Goal: Task Accomplishment & Management: Complete application form

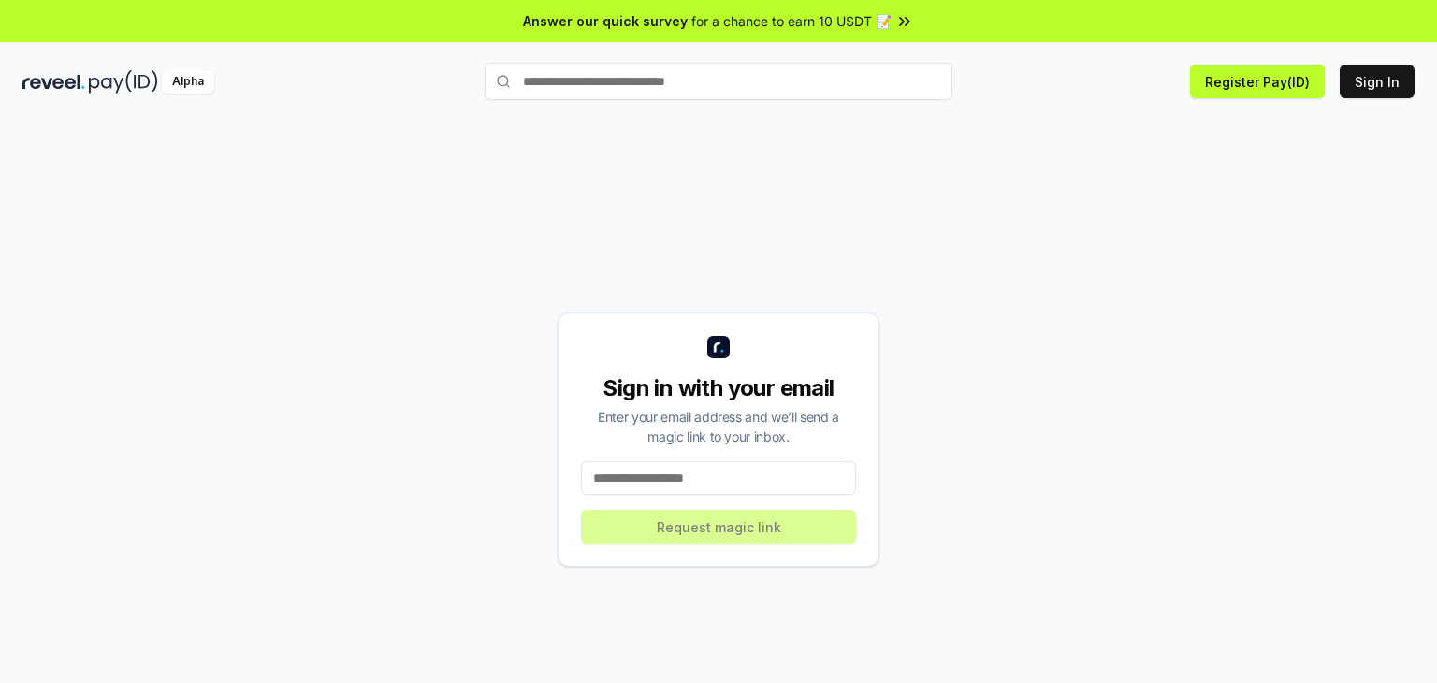
click at [745, 480] on input at bounding box center [718, 478] width 275 height 34
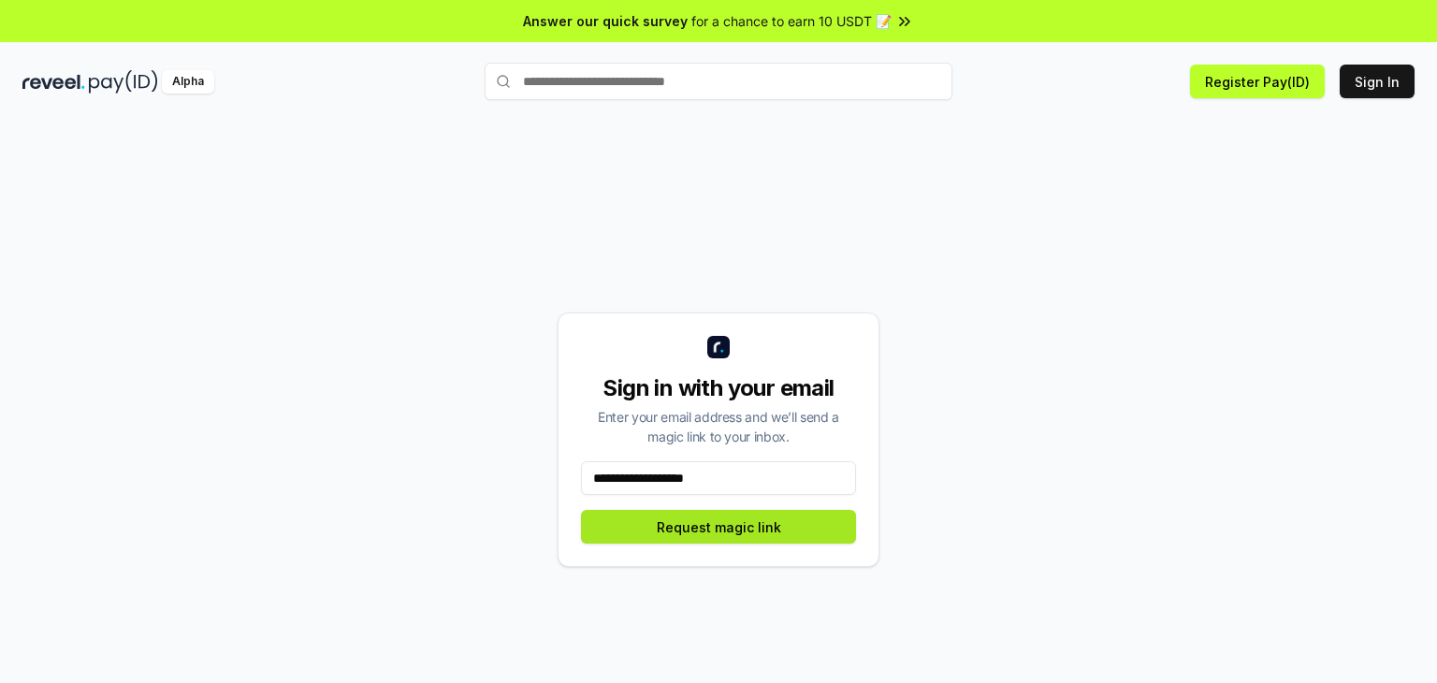
type input "**********"
click at [728, 524] on button "Request magic link" at bounding box center [718, 527] width 275 height 34
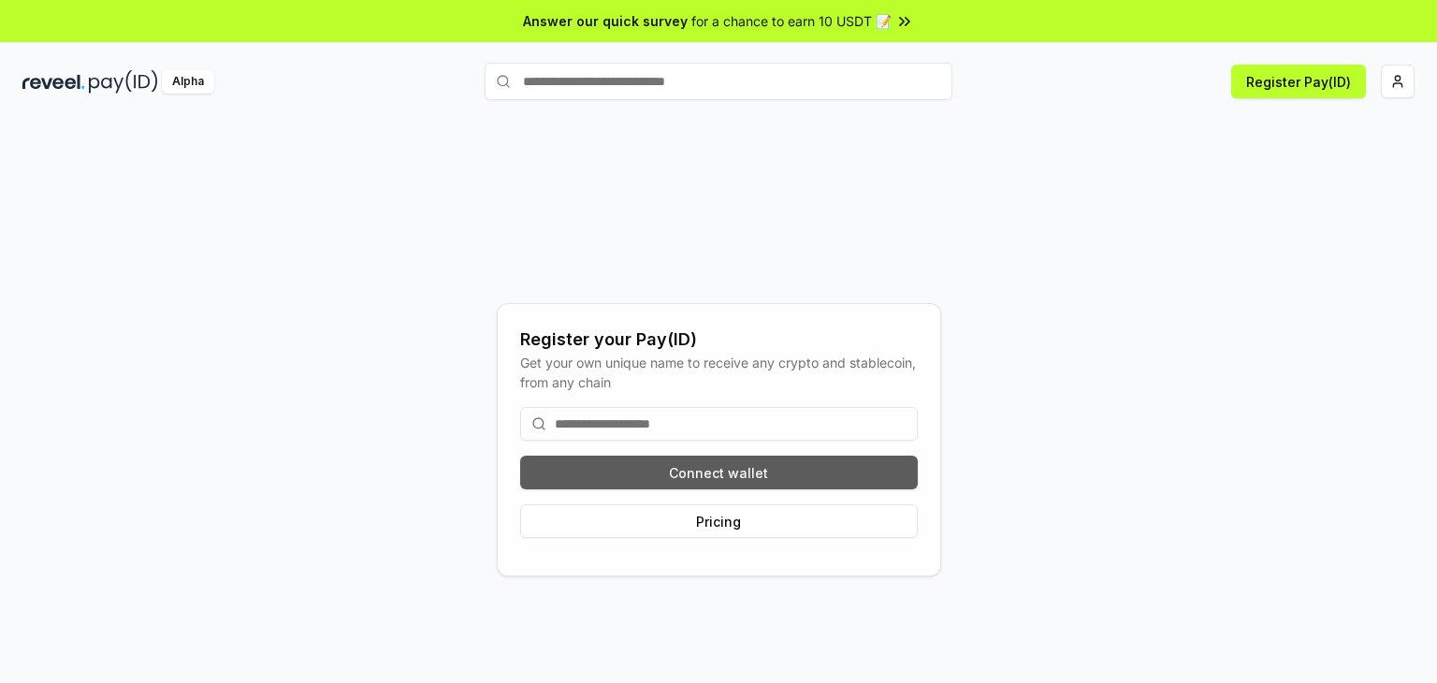
click at [783, 466] on button "Connect wallet" at bounding box center [719, 473] width 398 height 34
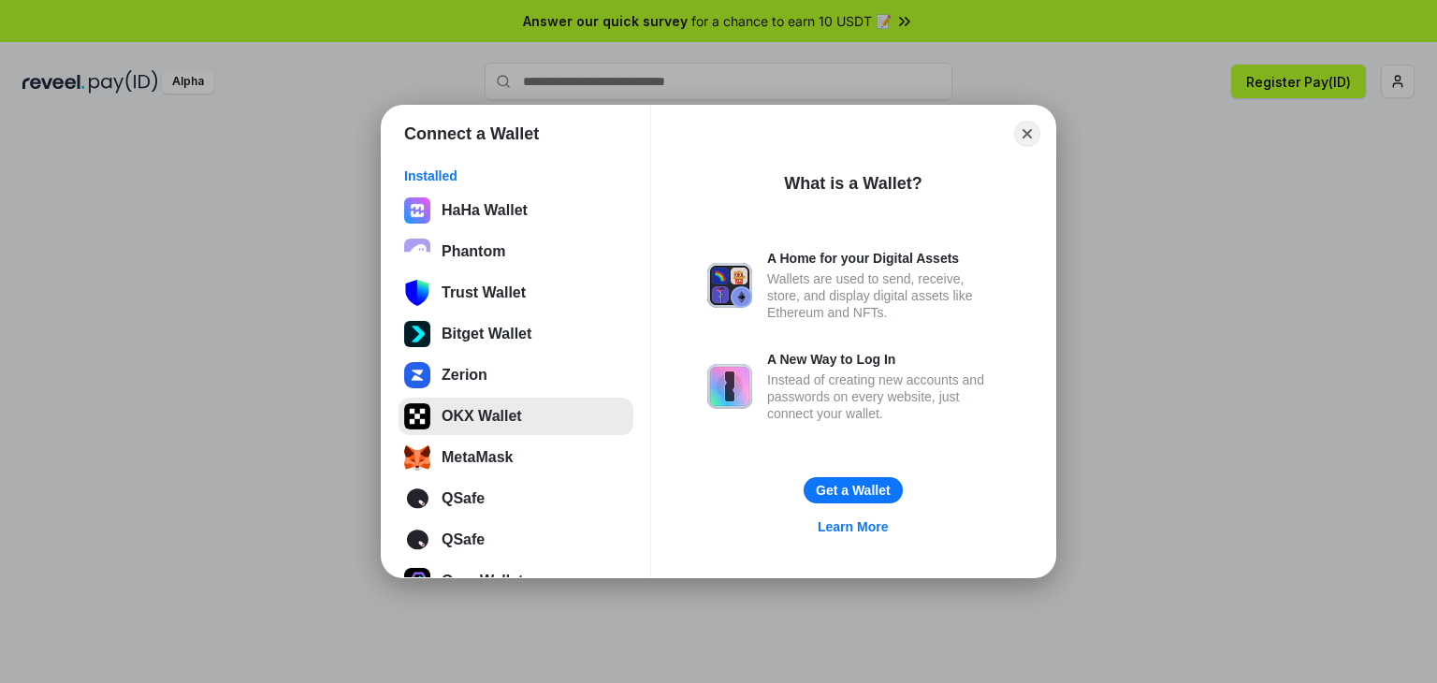
click at [525, 408] on button "OKX Wallet" at bounding box center [515, 416] width 235 height 37
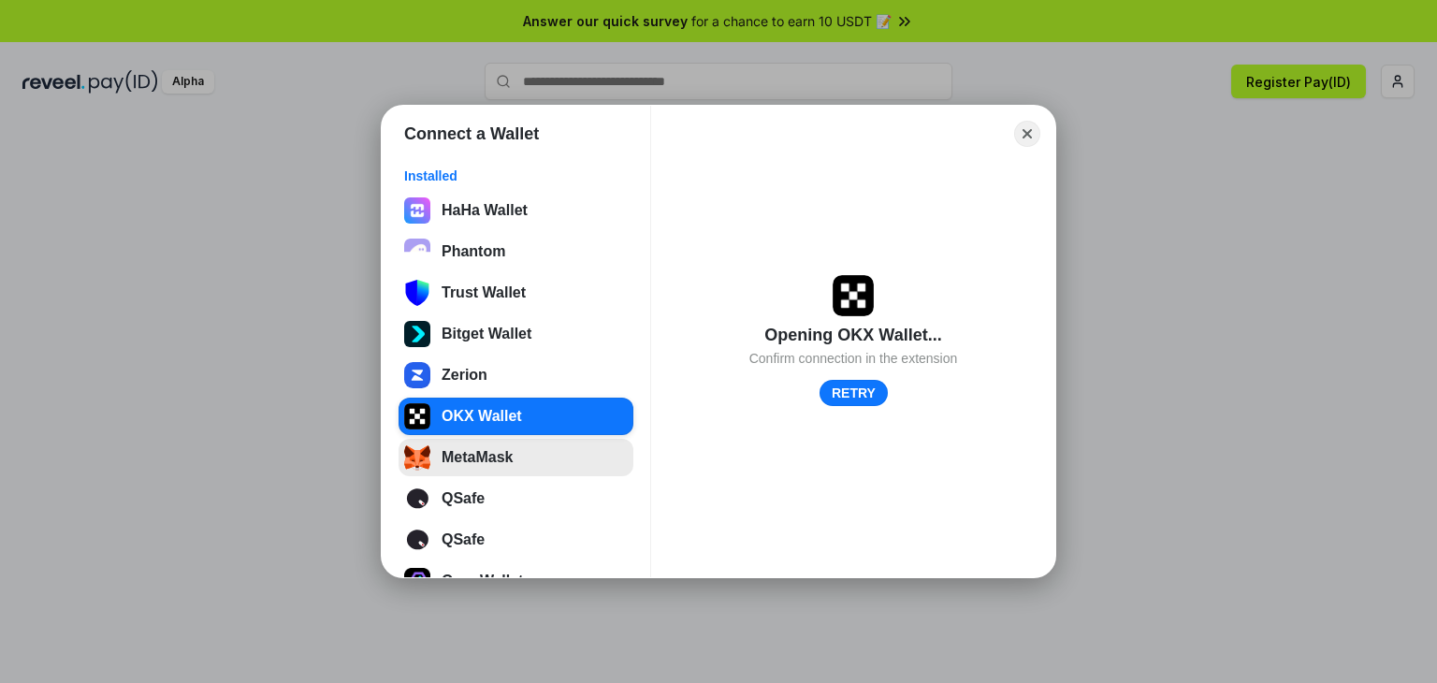
click at [475, 458] on button "MetaMask" at bounding box center [515, 457] width 235 height 37
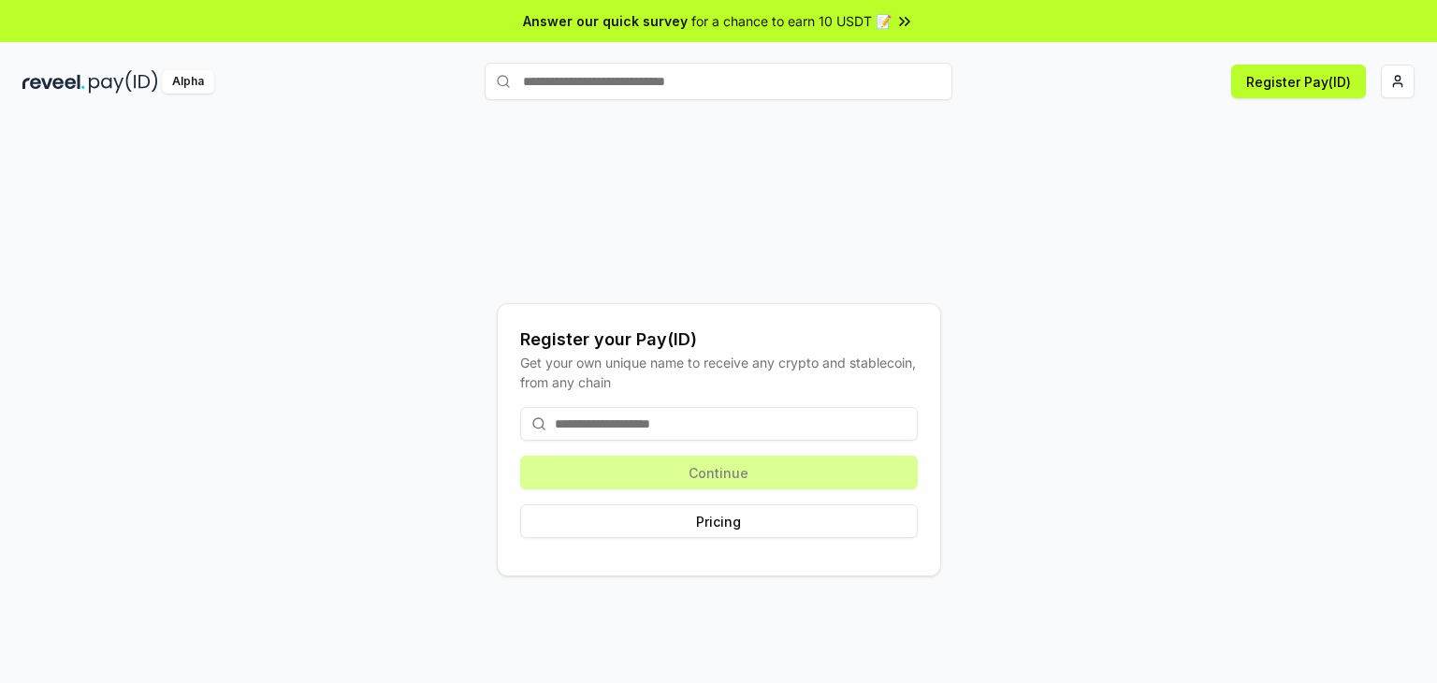
scroll to position [52, 0]
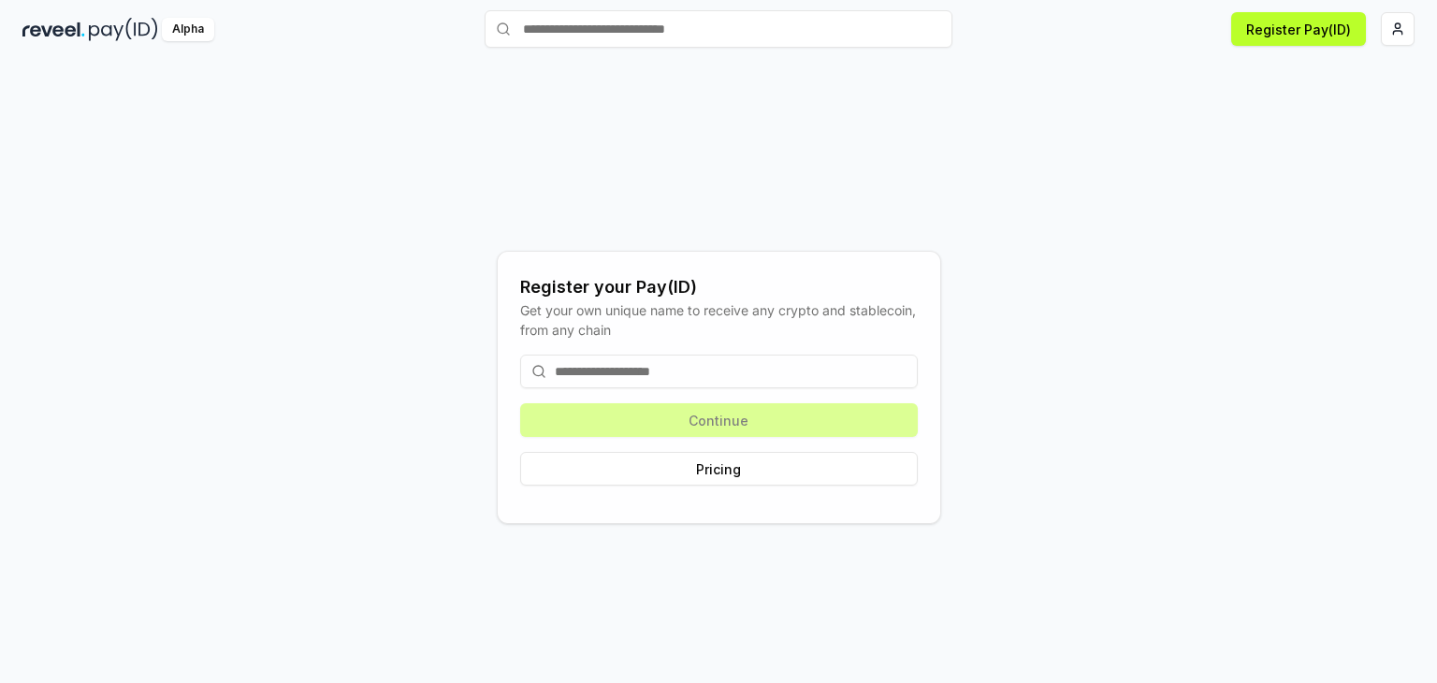
click at [698, 369] on input at bounding box center [719, 371] width 398 height 34
click at [1266, 27] on button "Register Pay(ID)" at bounding box center [1298, 29] width 135 height 34
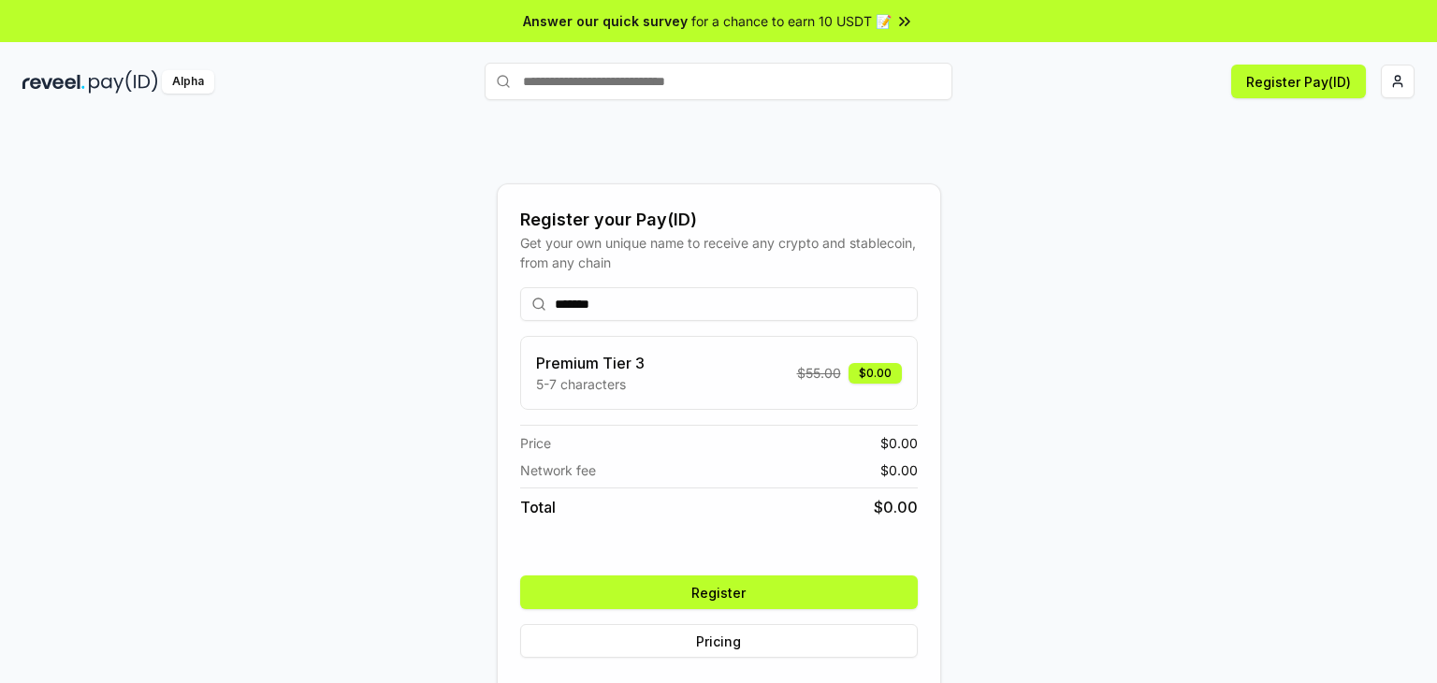
type input "*******"
click at [743, 590] on button "Register" at bounding box center [719, 592] width 398 height 34
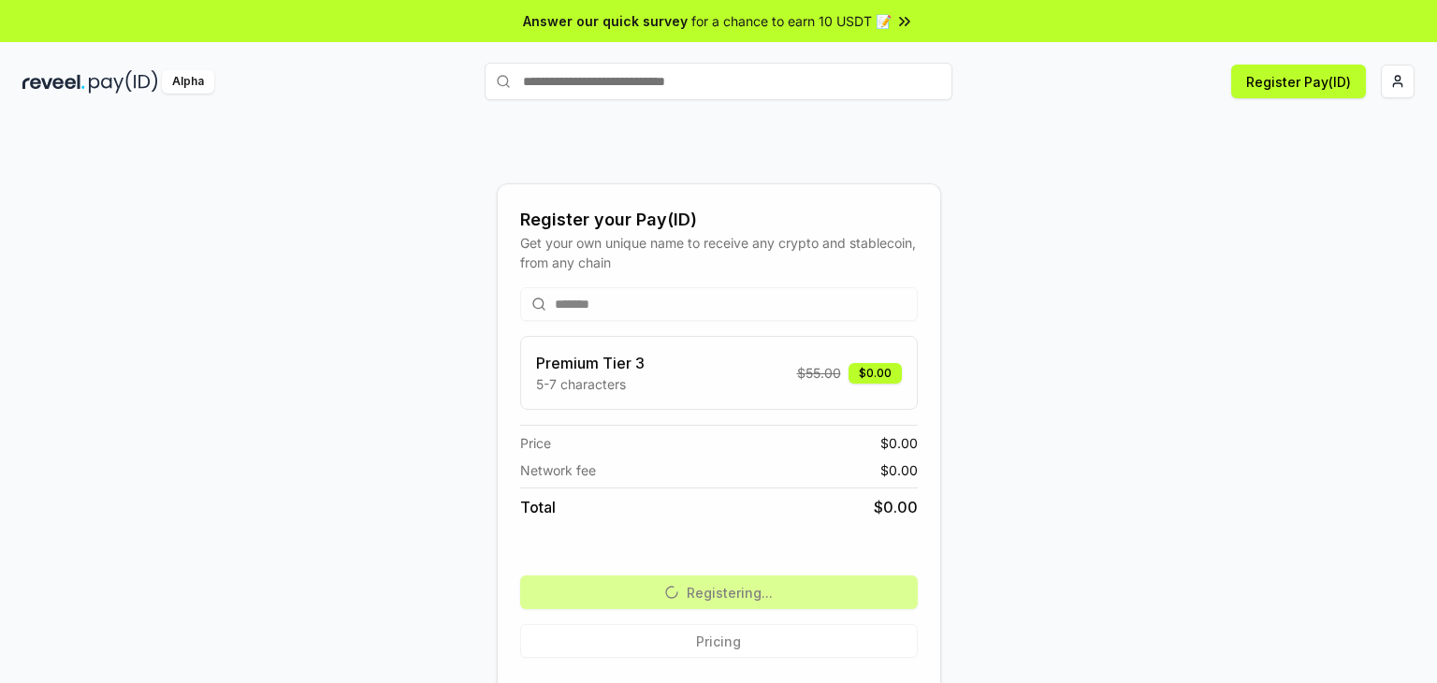
click at [389, 124] on div "Register your Pay(ID) Get your own unique name to receive any crypto and stable…" at bounding box center [718, 421] width 1437 height 630
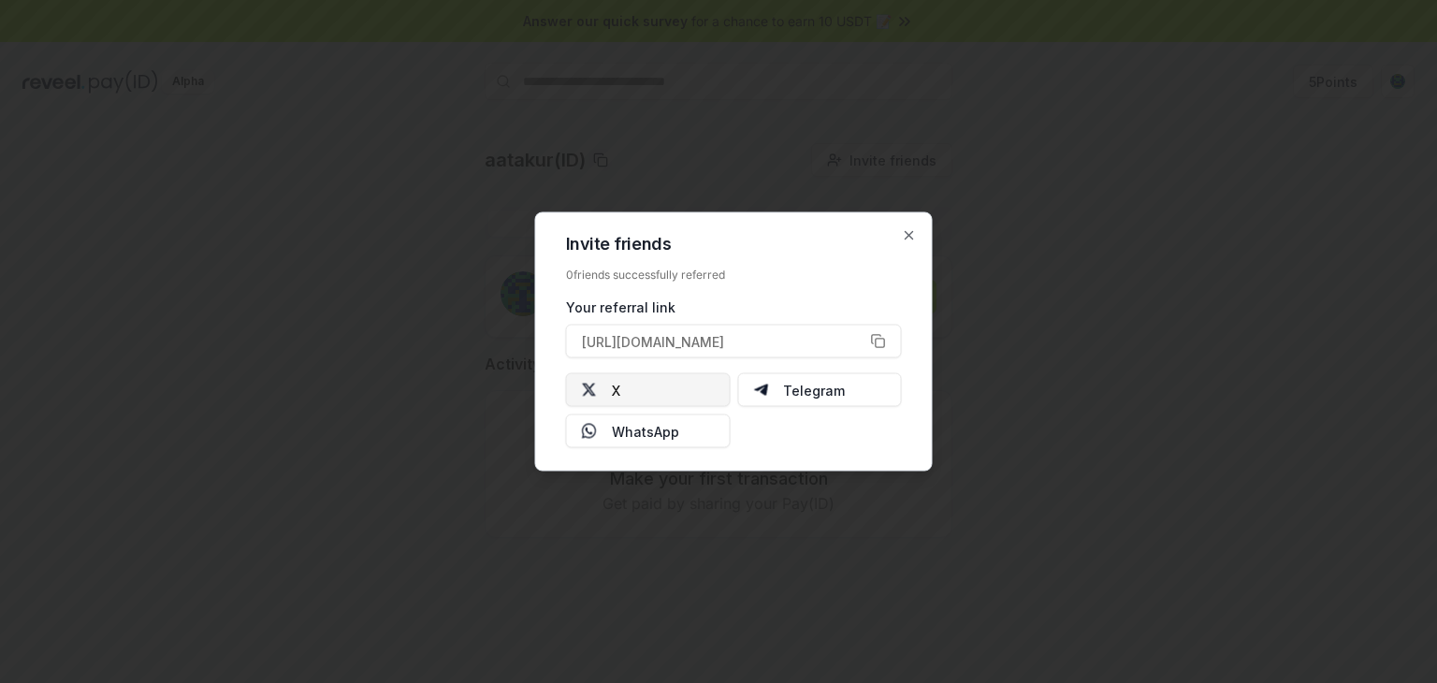
click at [696, 395] on button "X" at bounding box center [648, 390] width 165 height 34
click at [913, 237] on icon "button" at bounding box center [909, 235] width 15 height 15
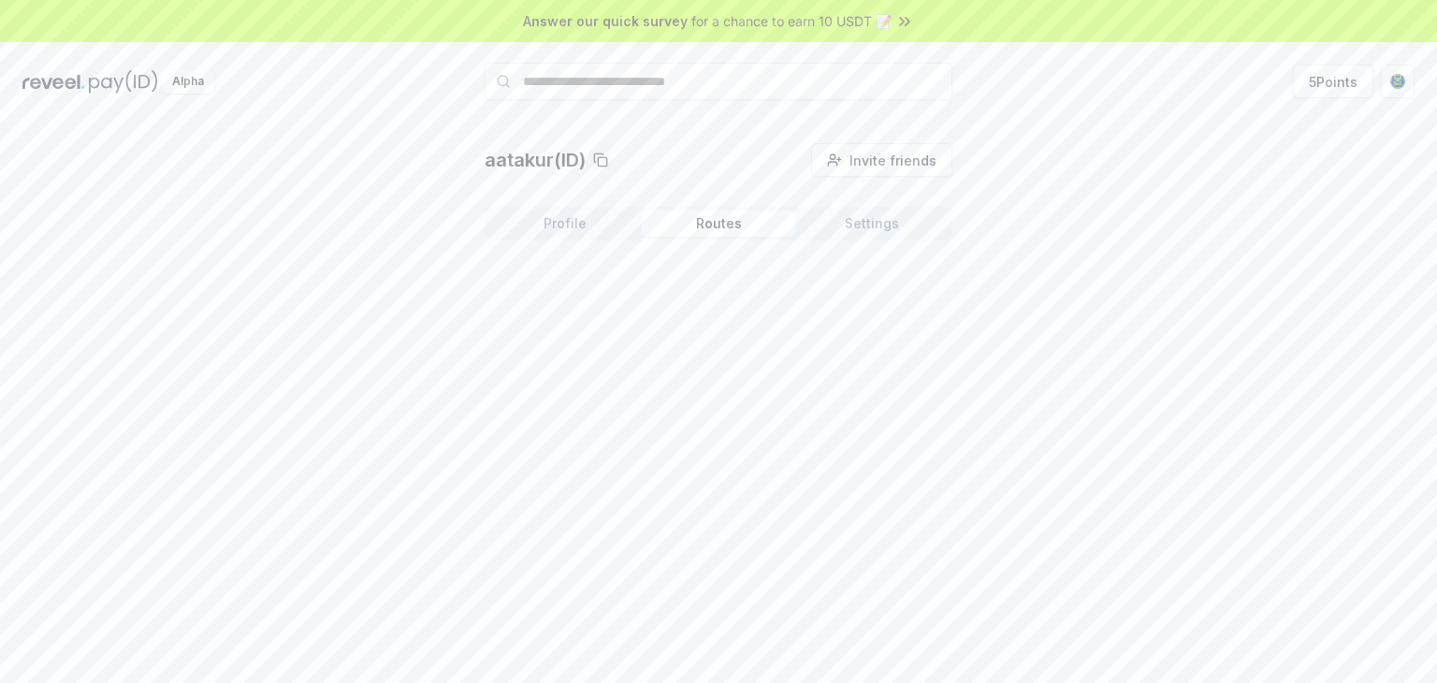
click at [718, 221] on button "Routes" at bounding box center [718, 223] width 153 height 26
click at [874, 229] on button "Settings" at bounding box center [871, 223] width 153 height 26
click at [404, 428] on div "aatakur(ID) Invite friends Invite Profile Routes Settings Default Wallet Edit 0…" at bounding box center [718, 421] width 1437 height 630
click at [568, 215] on button "Profile" at bounding box center [564, 223] width 153 height 26
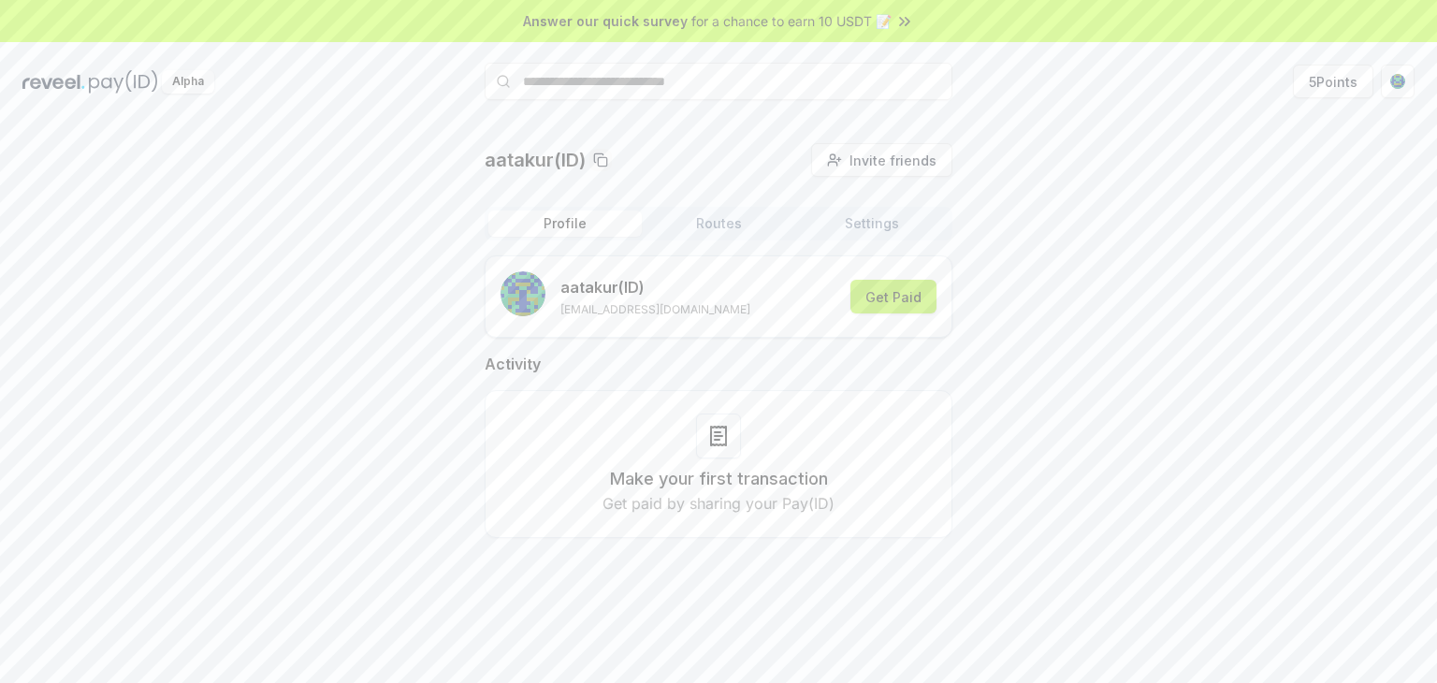
click at [889, 298] on button "Get Paid" at bounding box center [893, 297] width 86 height 34
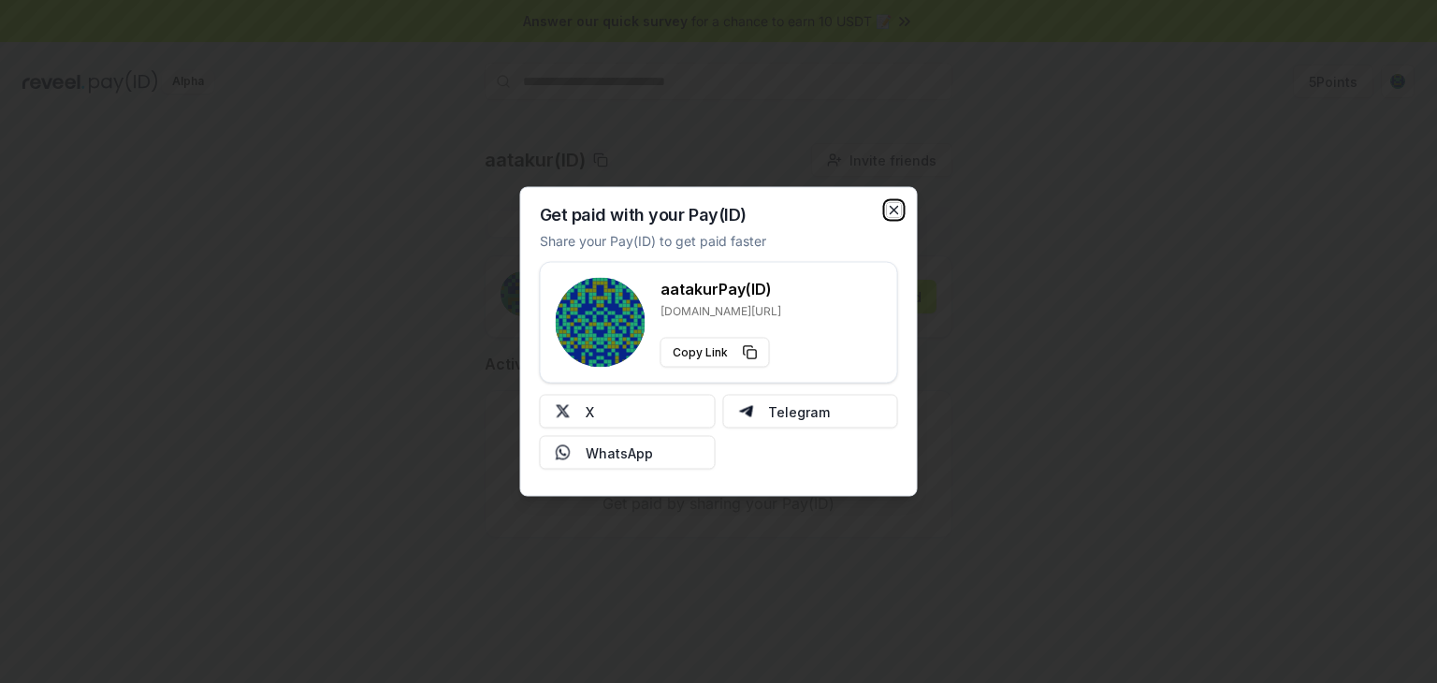
click at [900, 209] on icon "button" at bounding box center [894, 210] width 15 height 15
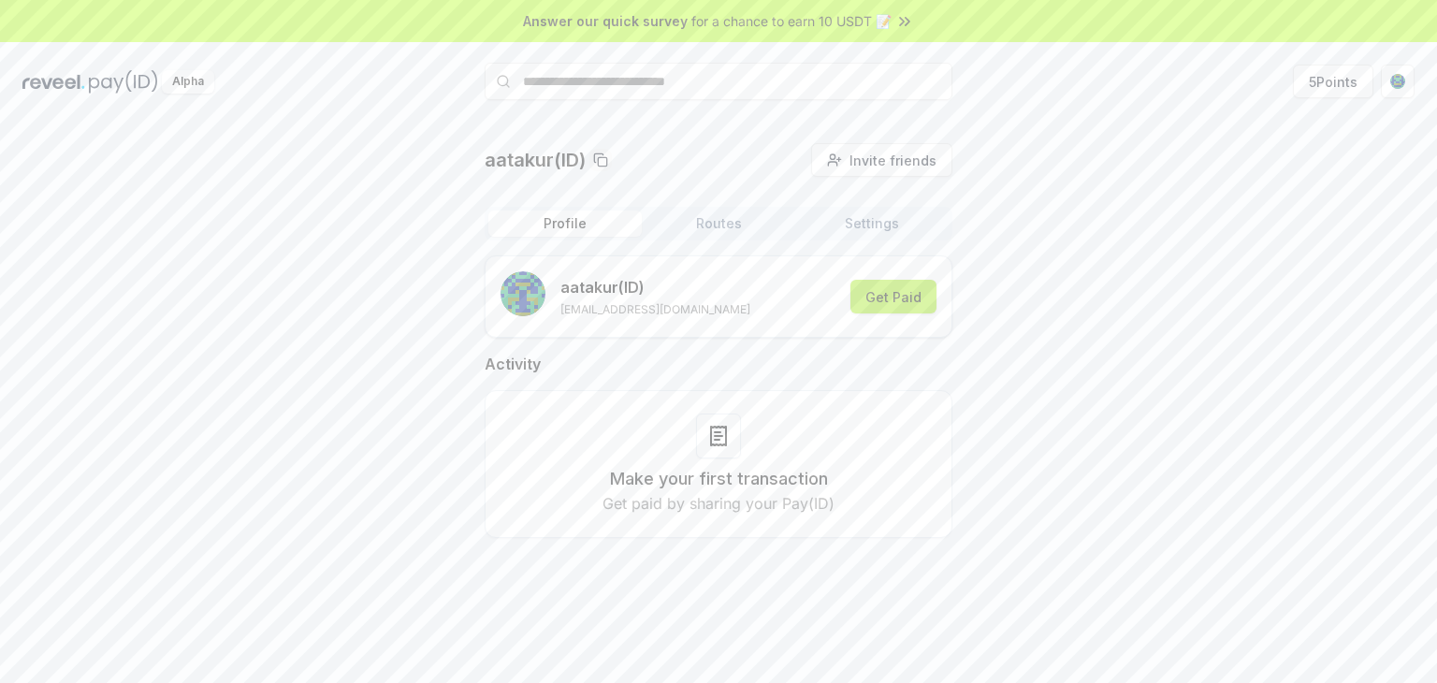
click at [883, 292] on button "Get Paid" at bounding box center [893, 297] width 86 height 34
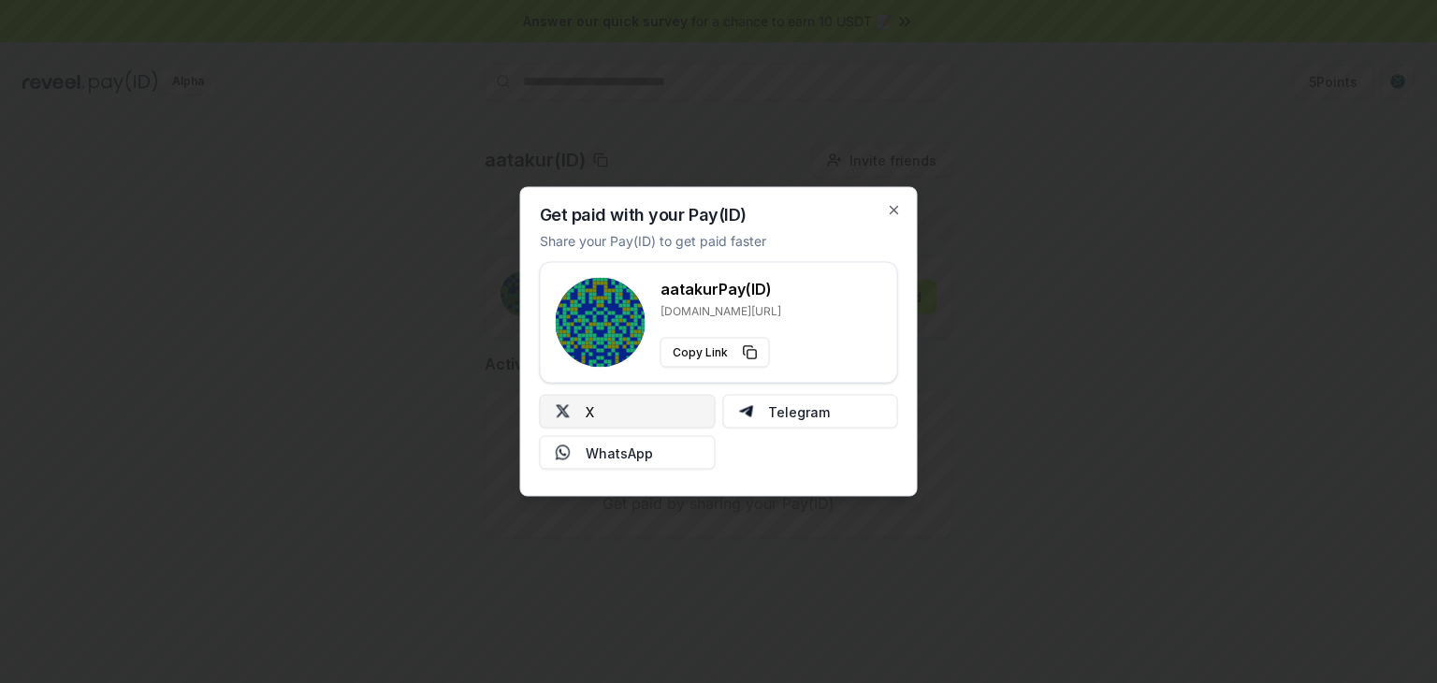
click at [648, 420] on button "X" at bounding box center [628, 412] width 176 height 34
click at [897, 210] on icon "button" at bounding box center [894, 210] width 15 height 15
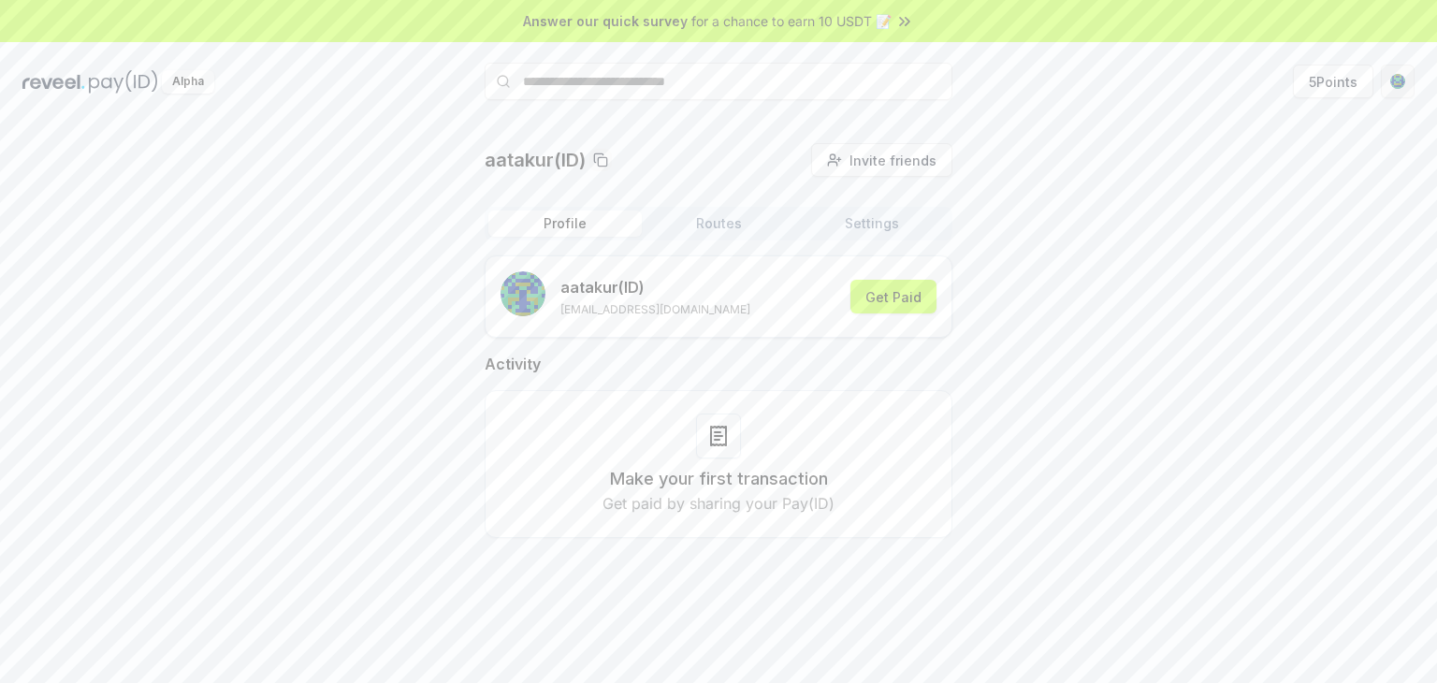
click at [1396, 83] on html "Answer our quick survey for a chance to earn 10 USDT 📝 Alpha 5 Points aatakur(I…" at bounding box center [718, 341] width 1437 height 683
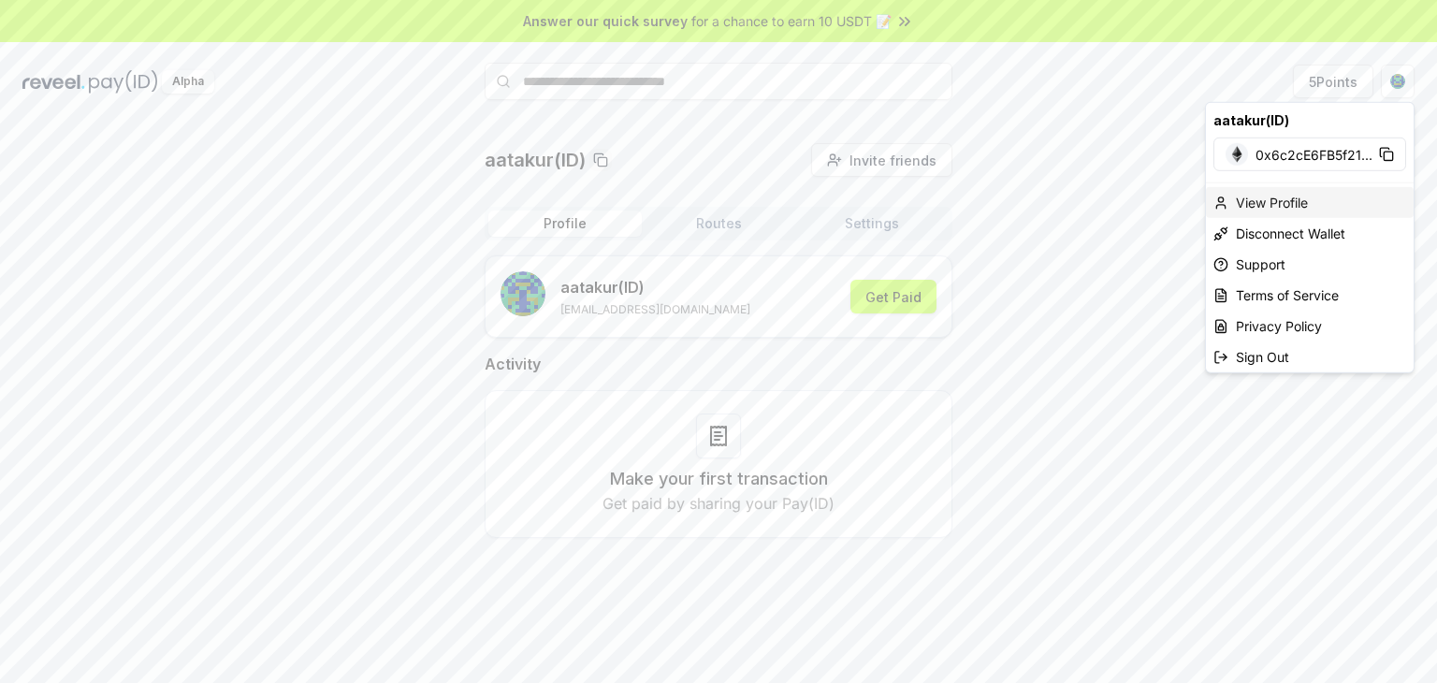
click at [1328, 201] on div "View Profile" at bounding box center [1310, 202] width 208 height 31
